Goal: Register for event/course

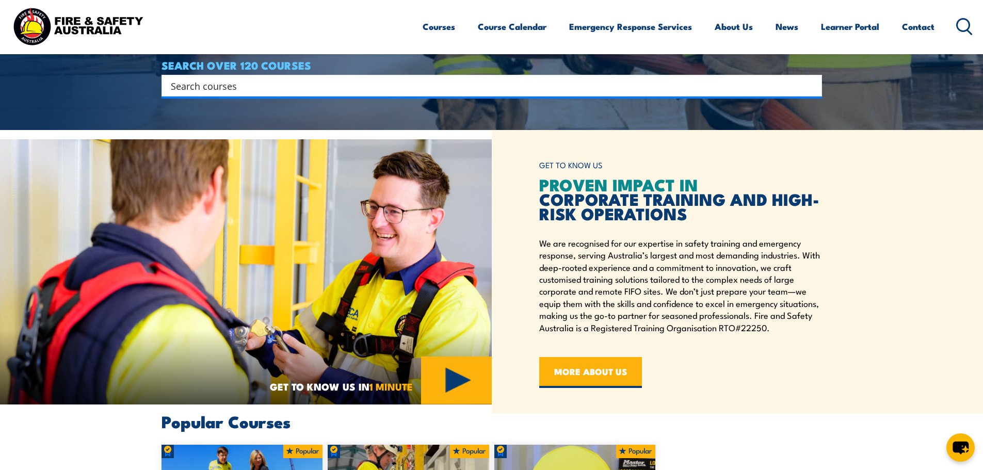
scroll to position [310, 0]
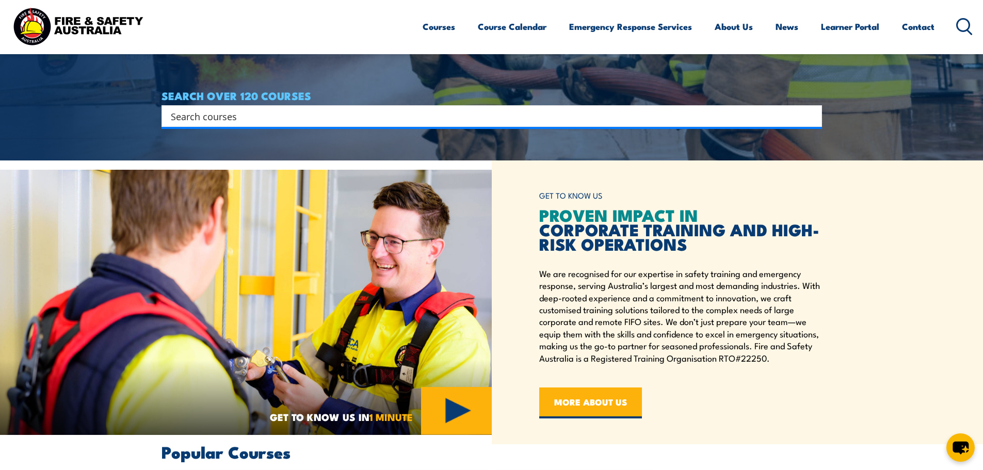
click at [309, 120] on input "Search input" at bounding box center [485, 115] width 629 height 15
paste input "Shoreline Estate - [GEOGRAPHIC_DATA]"
type input "Shoreline Estate - [GEOGRAPHIC_DATA]"
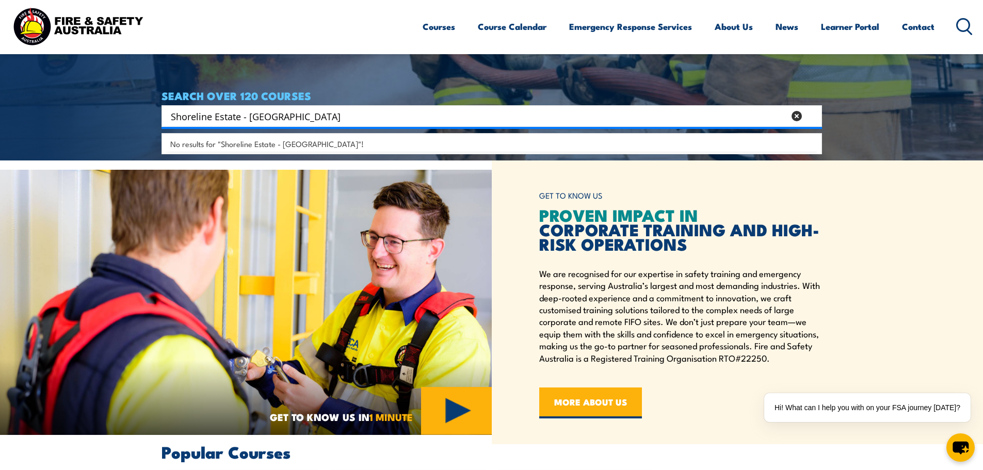
drag, startPoint x: 338, startPoint y: 114, endPoint x: 136, endPoint y: 107, distance: 202.0
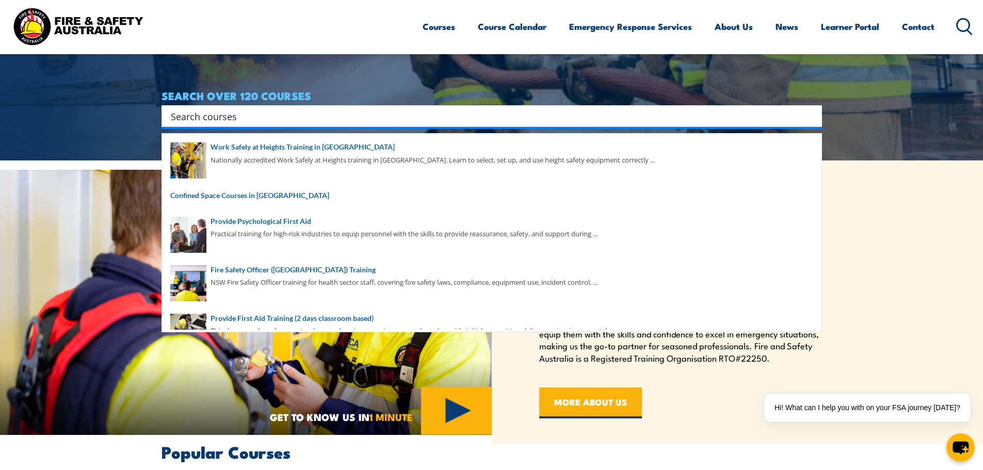
click at [271, 122] on input "Search input" at bounding box center [485, 115] width 629 height 15
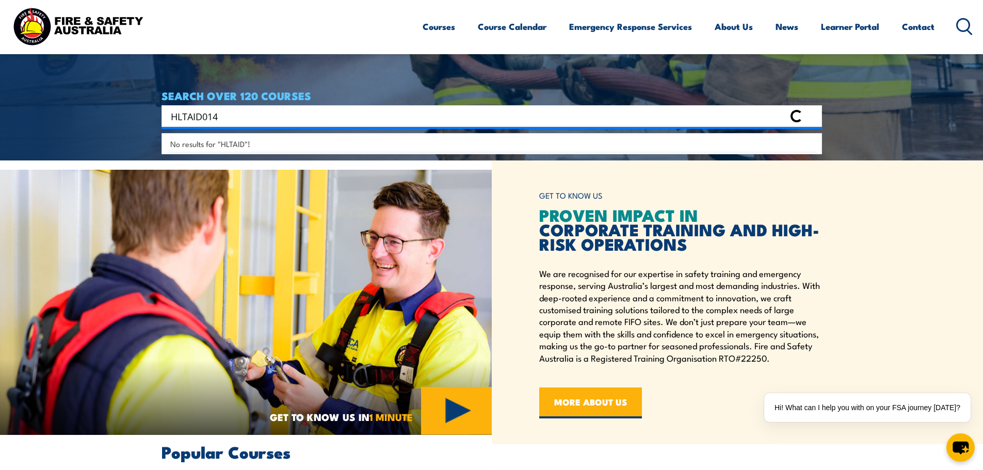
type input "HLTAID014"
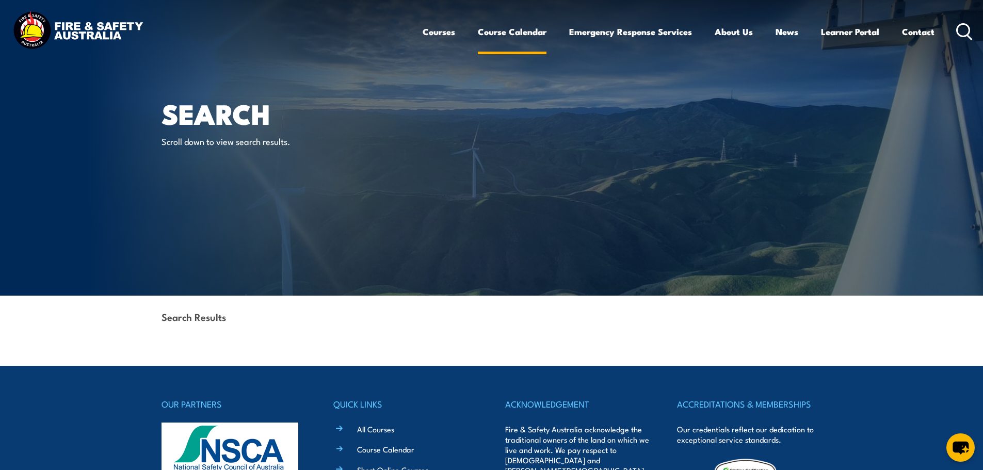
click at [506, 30] on link "Course Calendar" at bounding box center [512, 31] width 69 height 27
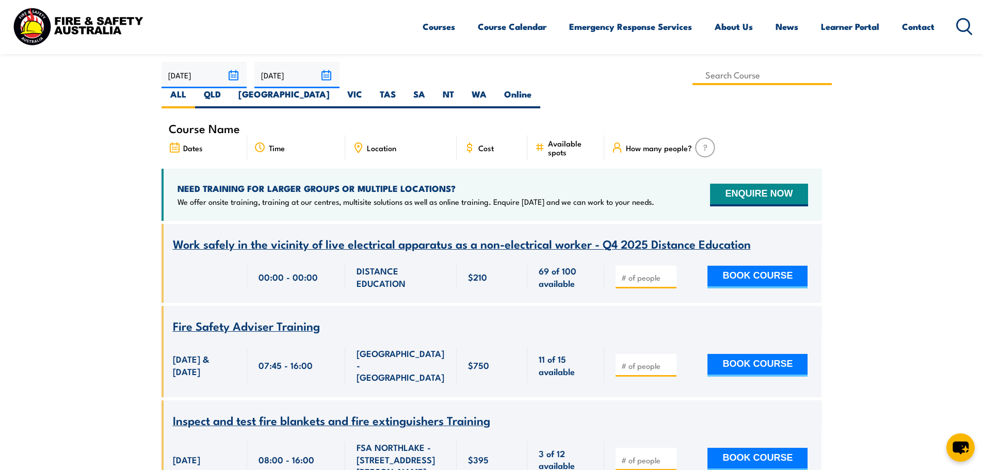
click at [693, 71] on input at bounding box center [763, 75] width 140 height 20
click at [693, 77] on input at bounding box center [763, 75] width 140 height 20
drag, startPoint x: 387, startPoint y: 77, endPoint x: 398, endPoint y: 75, distance: 10.4
click at [693, 75] on input at bounding box center [763, 75] width 140 height 20
paste input "HLTAID014"
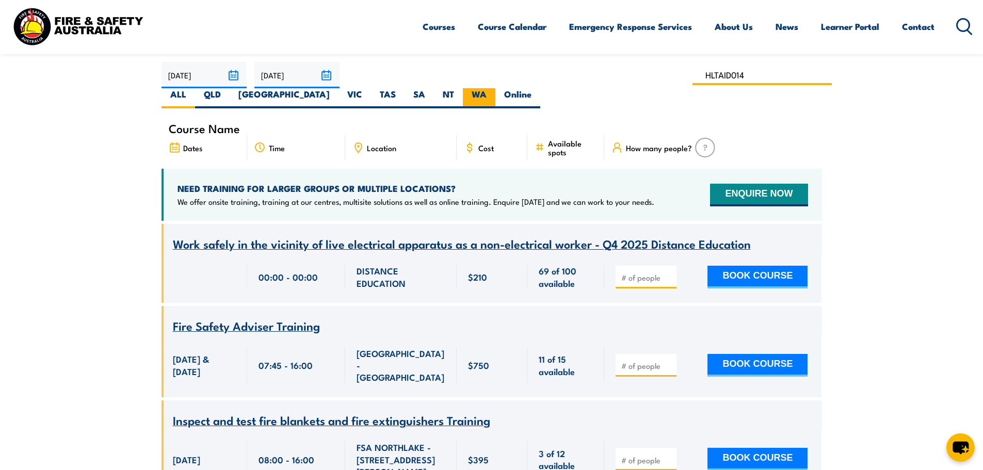
type input "HLTAID014"
click at [496, 88] on label "WA" at bounding box center [479, 98] width 33 height 20
click at [494, 88] on input "WA" at bounding box center [490, 91] width 7 height 7
radio input "true"
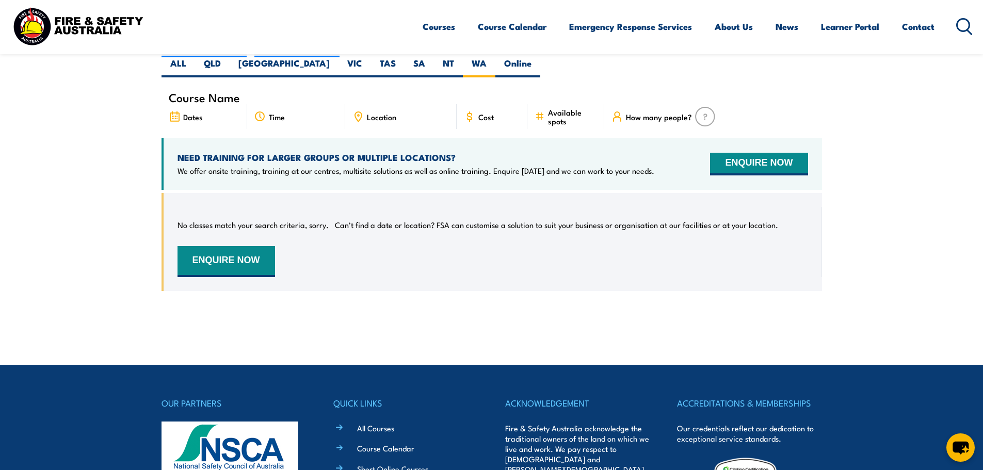
scroll to position [186, 0]
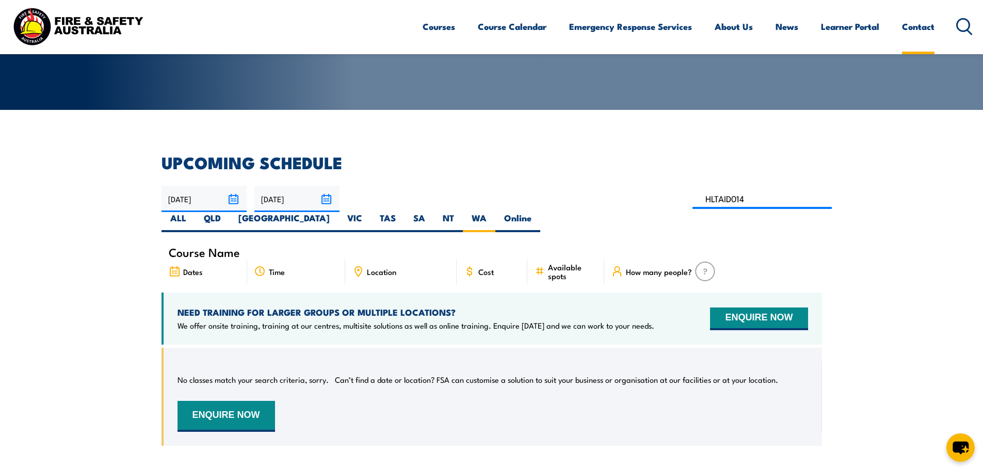
click at [912, 26] on link "Contact" at bounding box center [918, 26] width 33 height 27
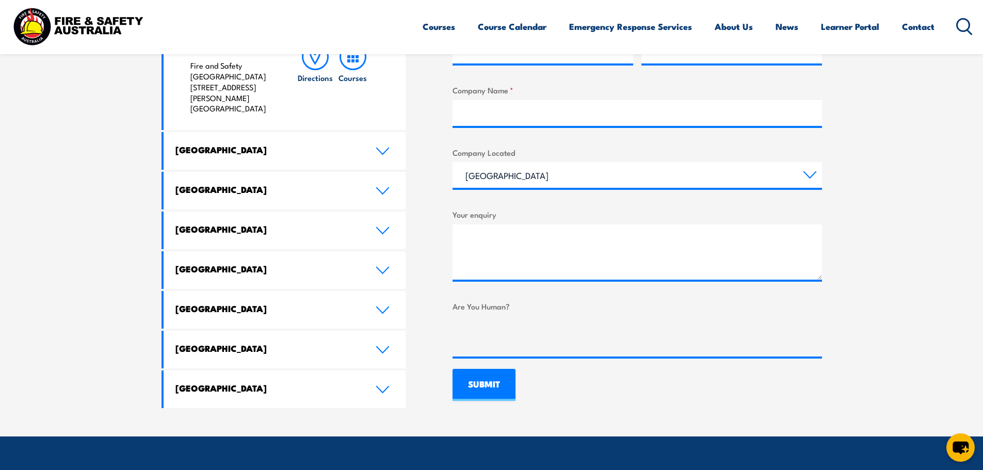
scroll to position [516, 0]
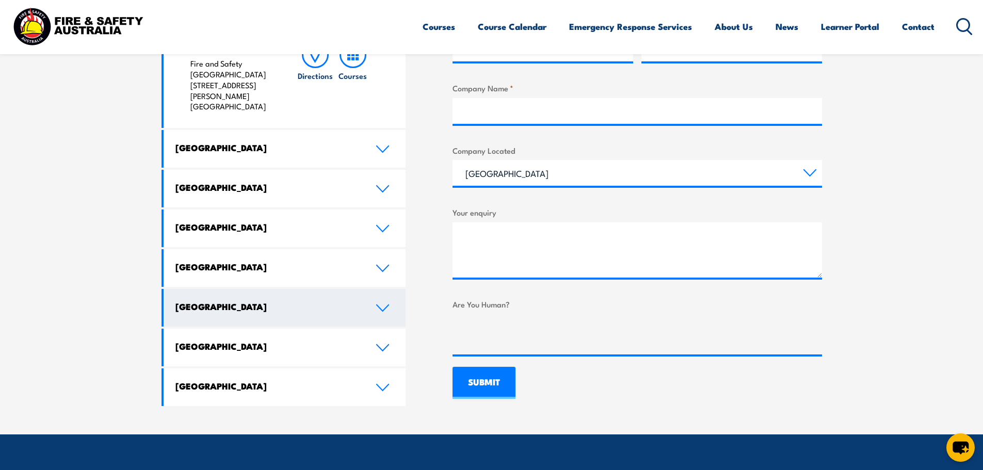
drag, startPoint x: 385, startPoint y: 198, endPoint x: 391, endPoint y: 207, distance: 10.9
click at [386, 226] on icon at bounding box center [383, 229] width 12 height 6
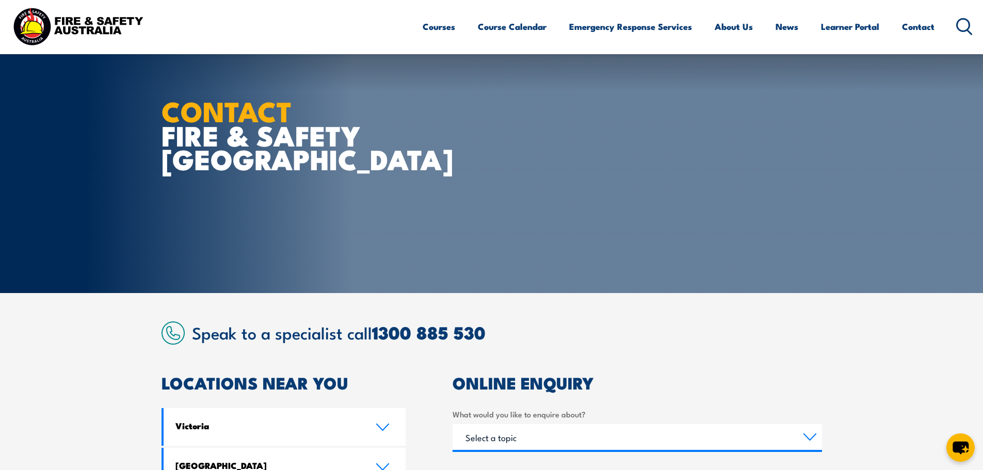
scroll to position [0, 0]
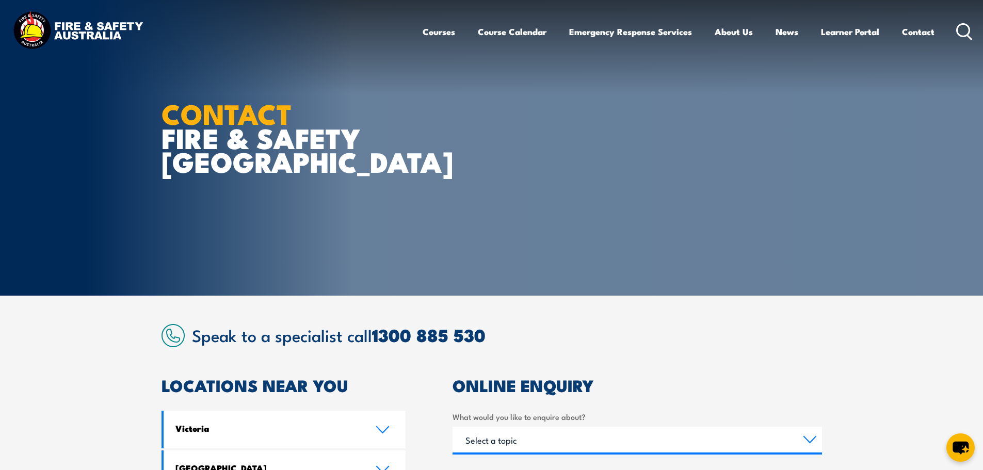
click at [562, 40] on ul "Courses Course Calendar Emergency Response Services Services Overview Emergency…" at bounding box center [679, 31] width 512 height 27
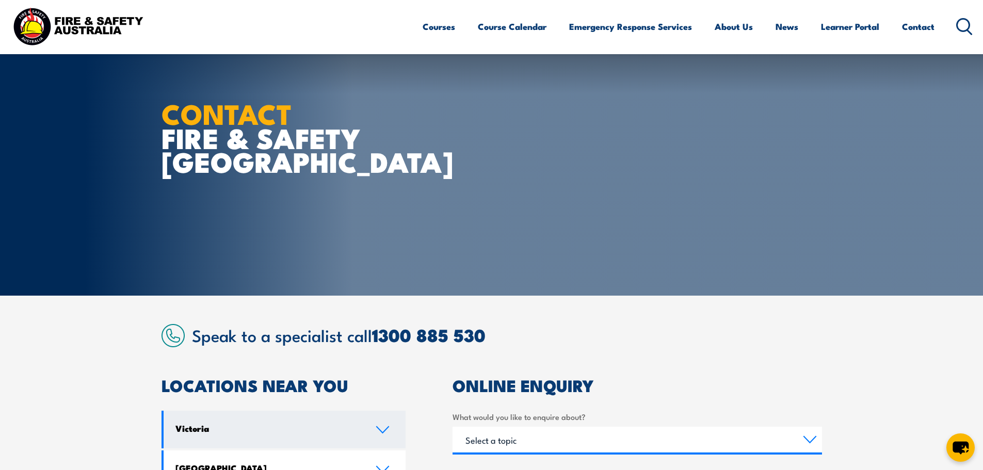
scroll to position [258, 0]
